Goal: Information Seeking & Learning: Learn about a topic

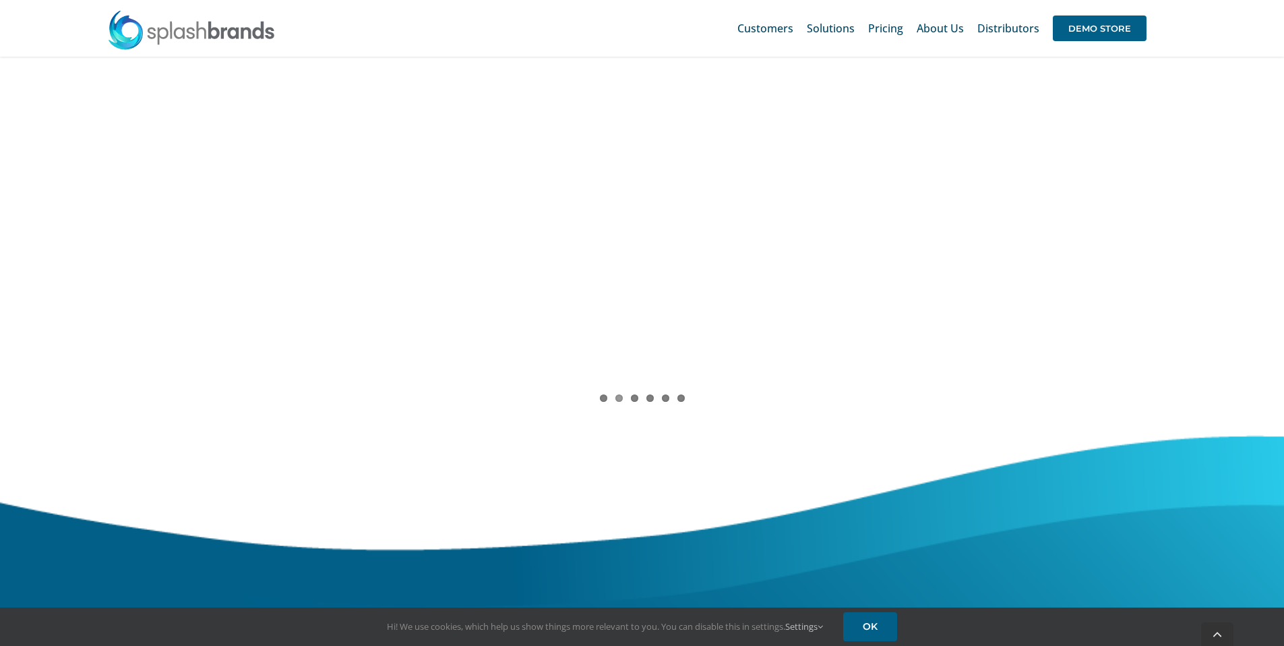
scroll to position [1396, 0]
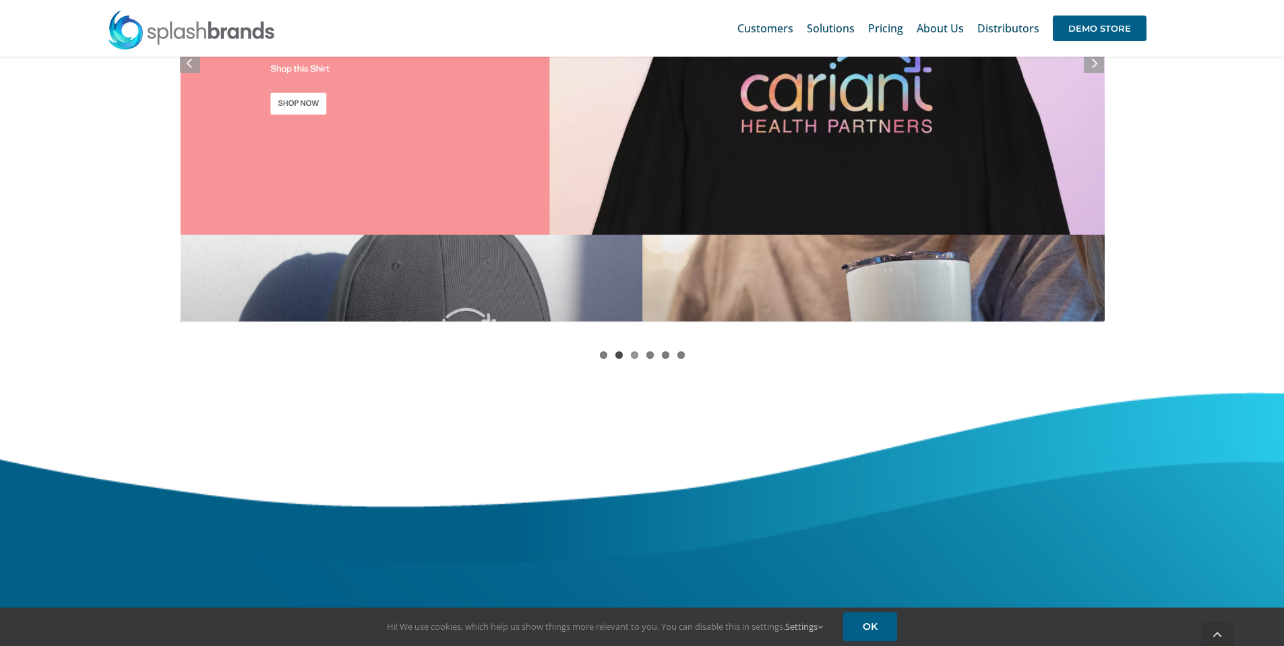
click at [620, 356] on link "2" at bounding box center [618, 354] width 7 height 7
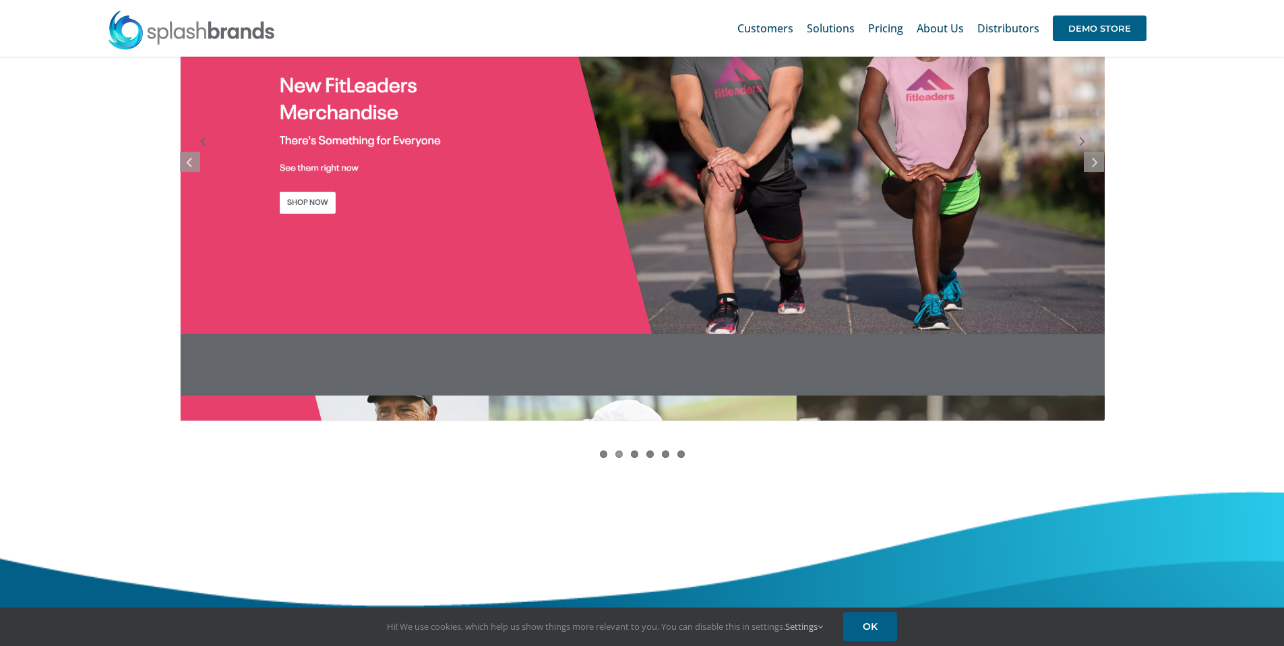
scroll to position [1291, 0]
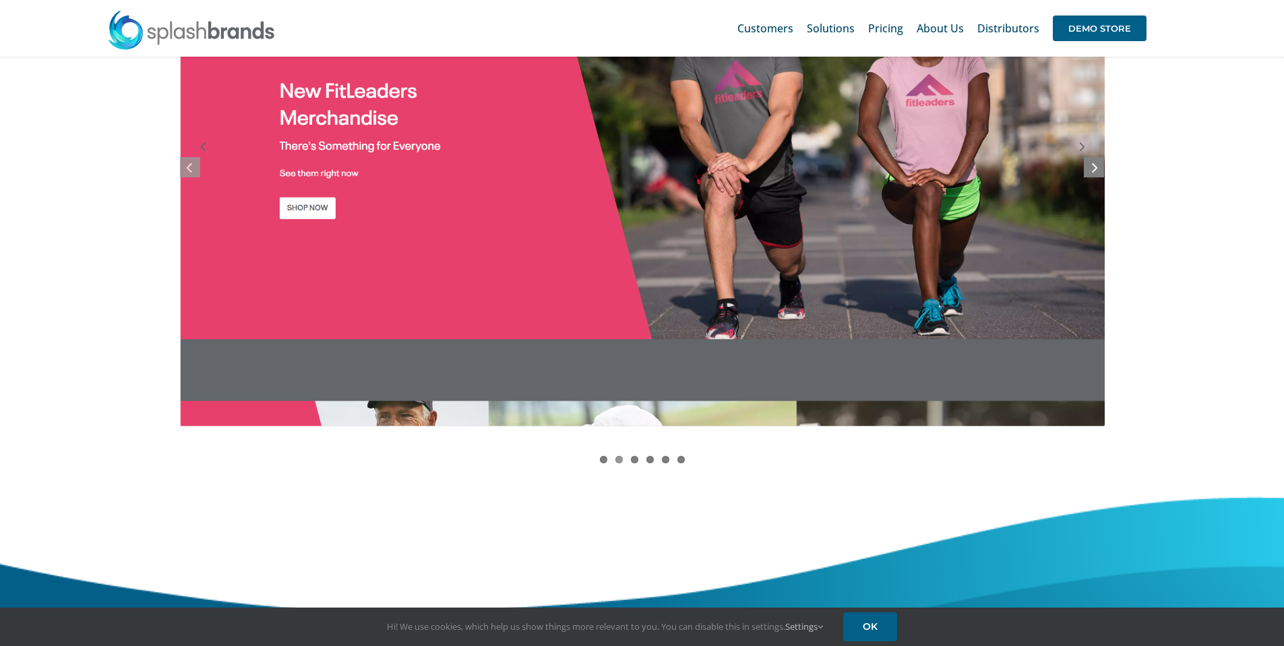
click at [1091, 168] on link at bounding box center [1094, 167] width 20 height 20
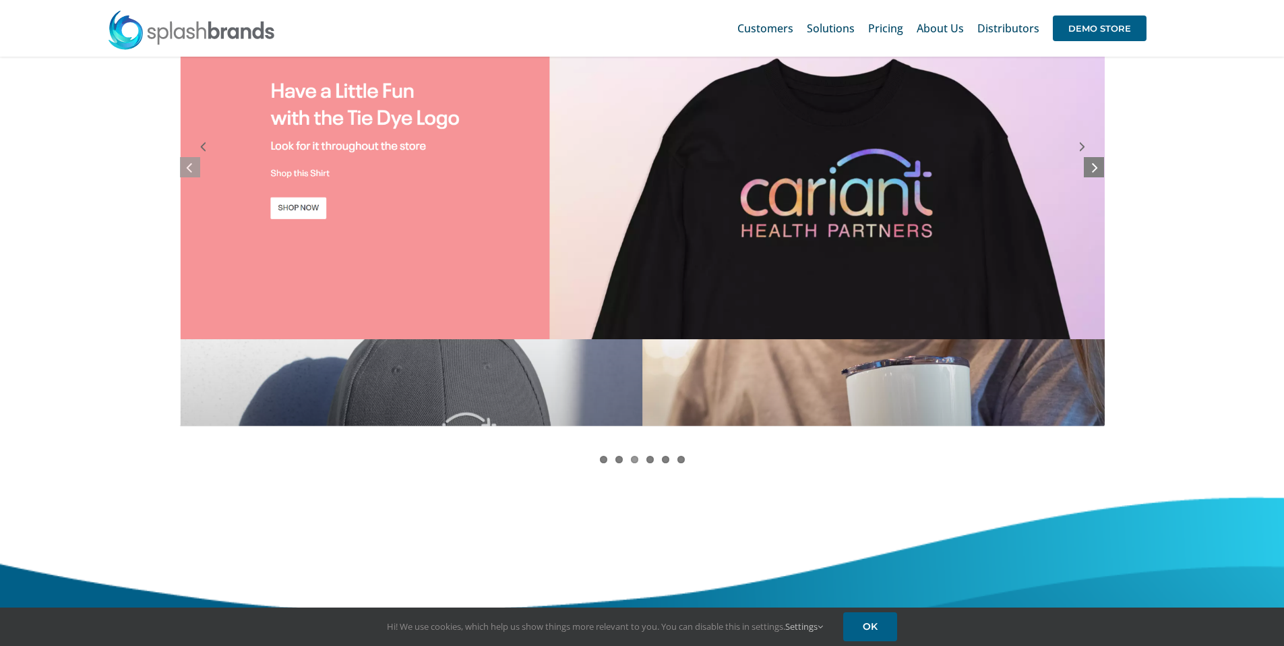
click at [1091, 168] on link at bounding box center [1094, 167] width 20 height 20
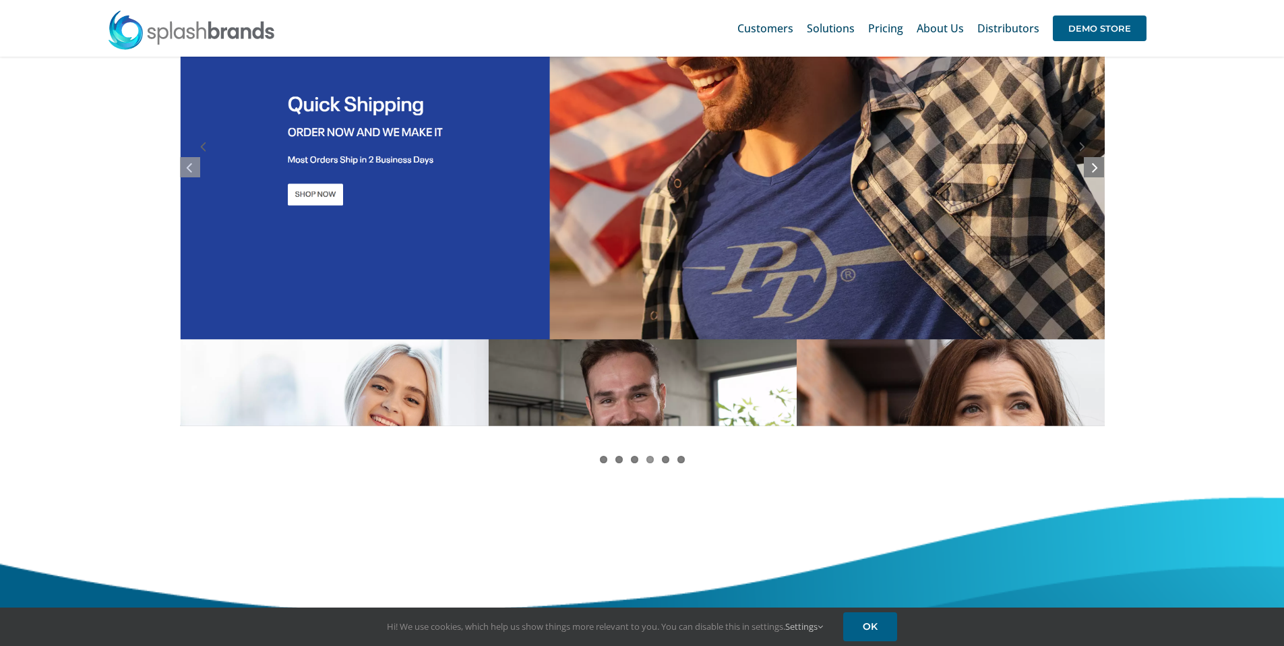
click at [1091, 168] on link at bounding box center [1094, 167] width 20 height 20
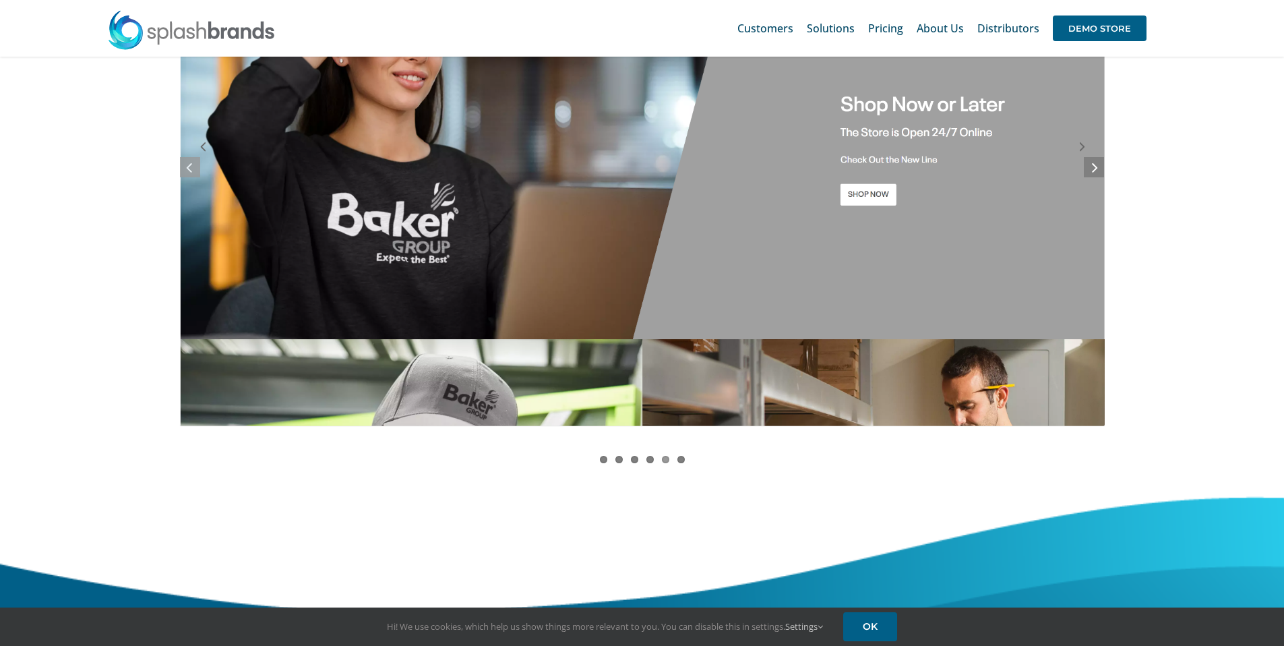
click at [1091, 168] on link at bounding box center [1094, 167] width 20 height 20
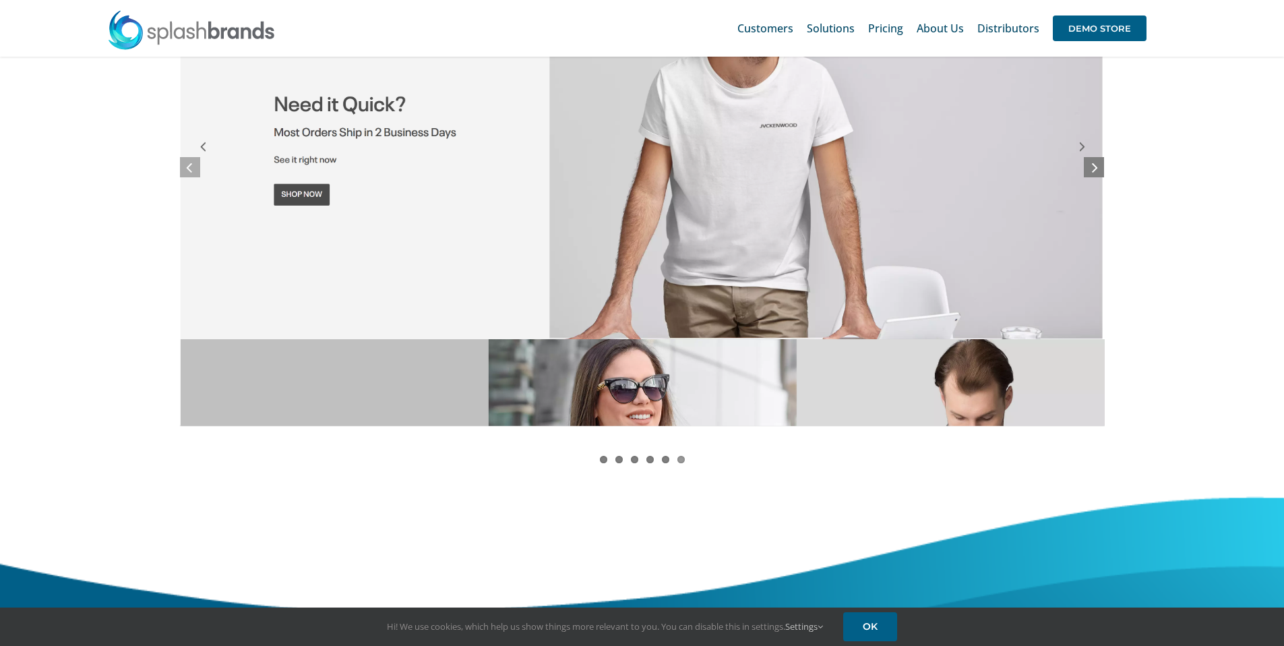
click at [1091, 168] on link at bounding box center [1094, 167] width 20 height 20
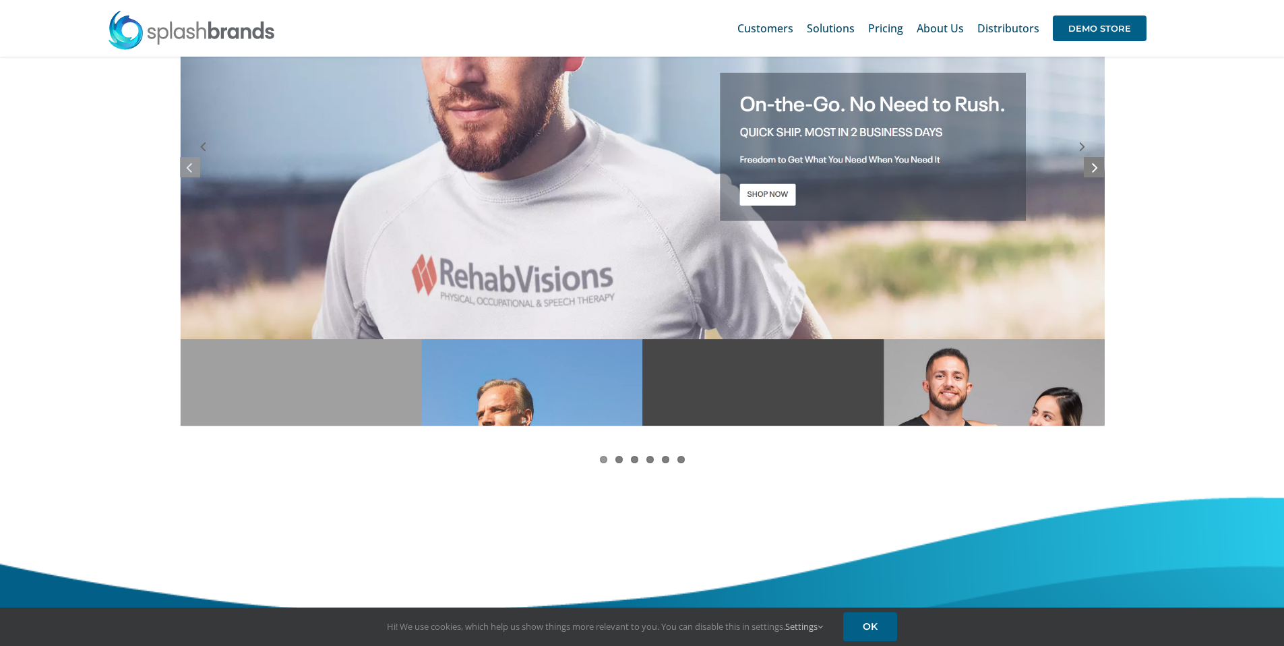
click at [1091, 168] on link at bounding box center [1094, 167] width 20 height 20
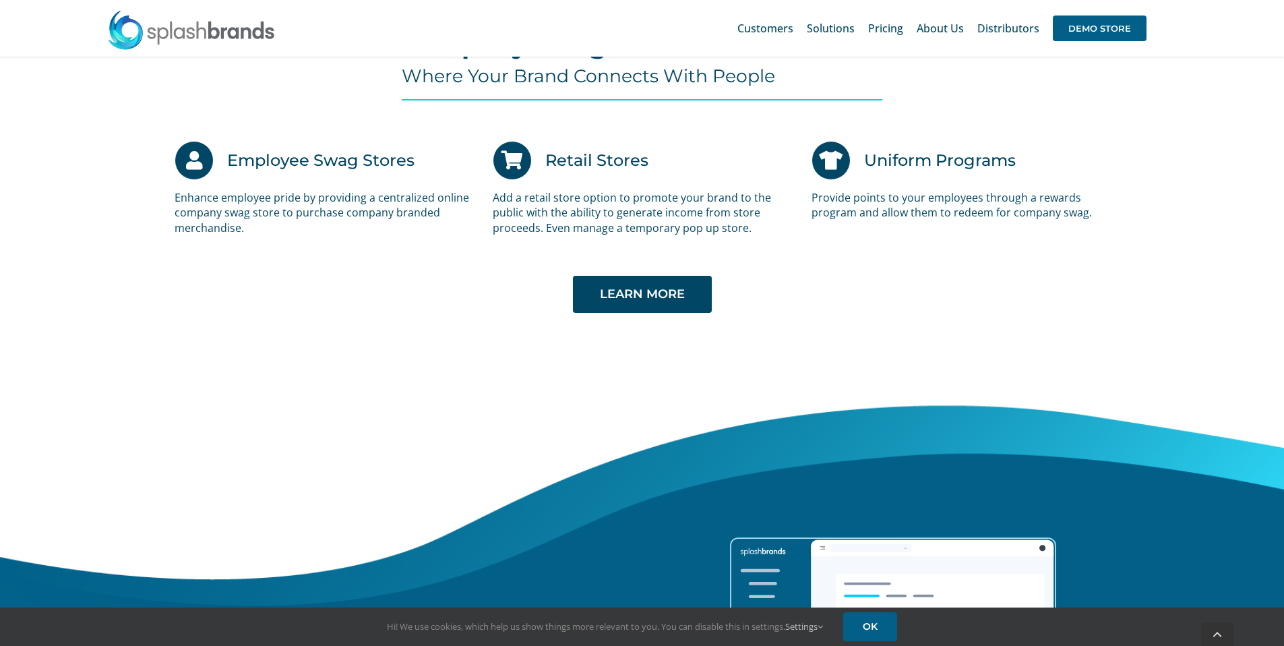
scroll to position [2806, 0]
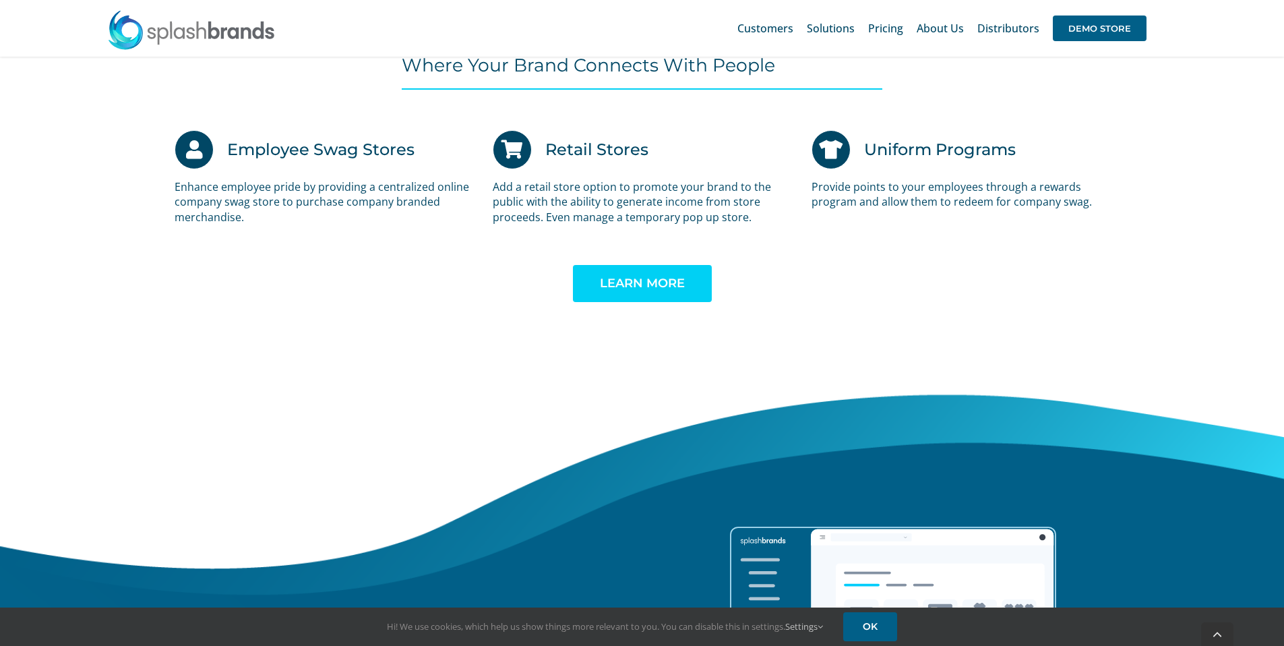
click at [688, 280] on link "LEARN MORE" at bounding box center [642, 283] width 139 height 37
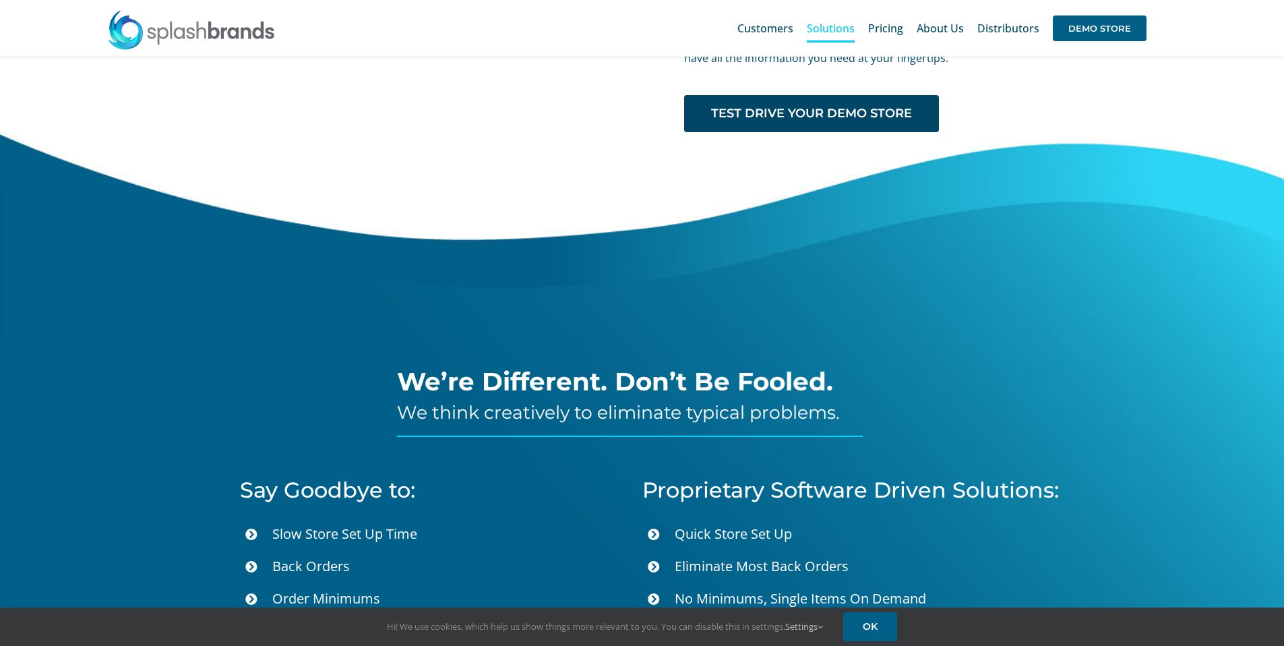
scroll to position [2417, 0]
